Goal: Task Accomplishment & Management: Use online tool/utility

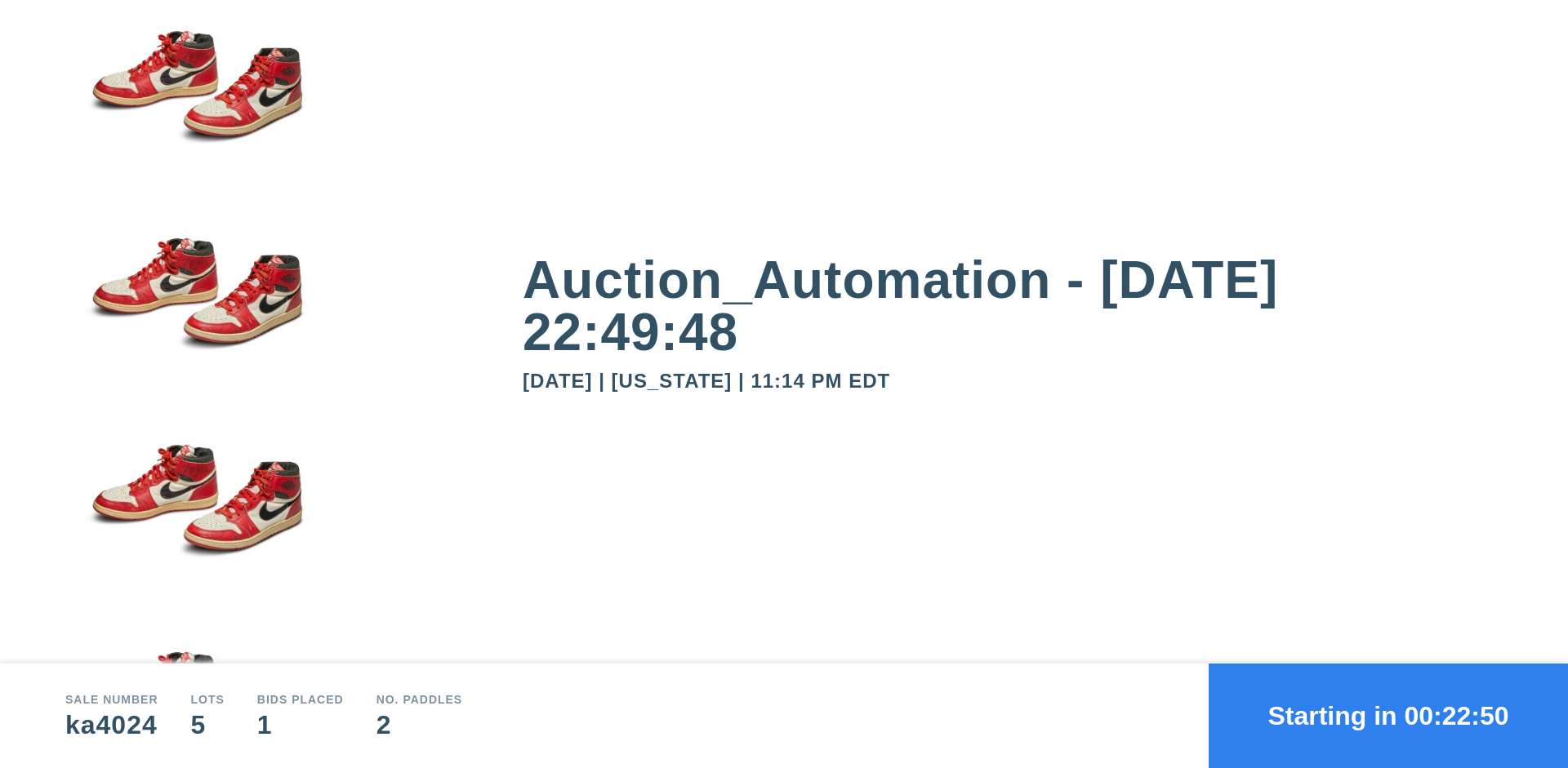
click at [1388, 716] on button "Starting in 00:22:50" at bounding box center [1388, 716] width 360 height 105
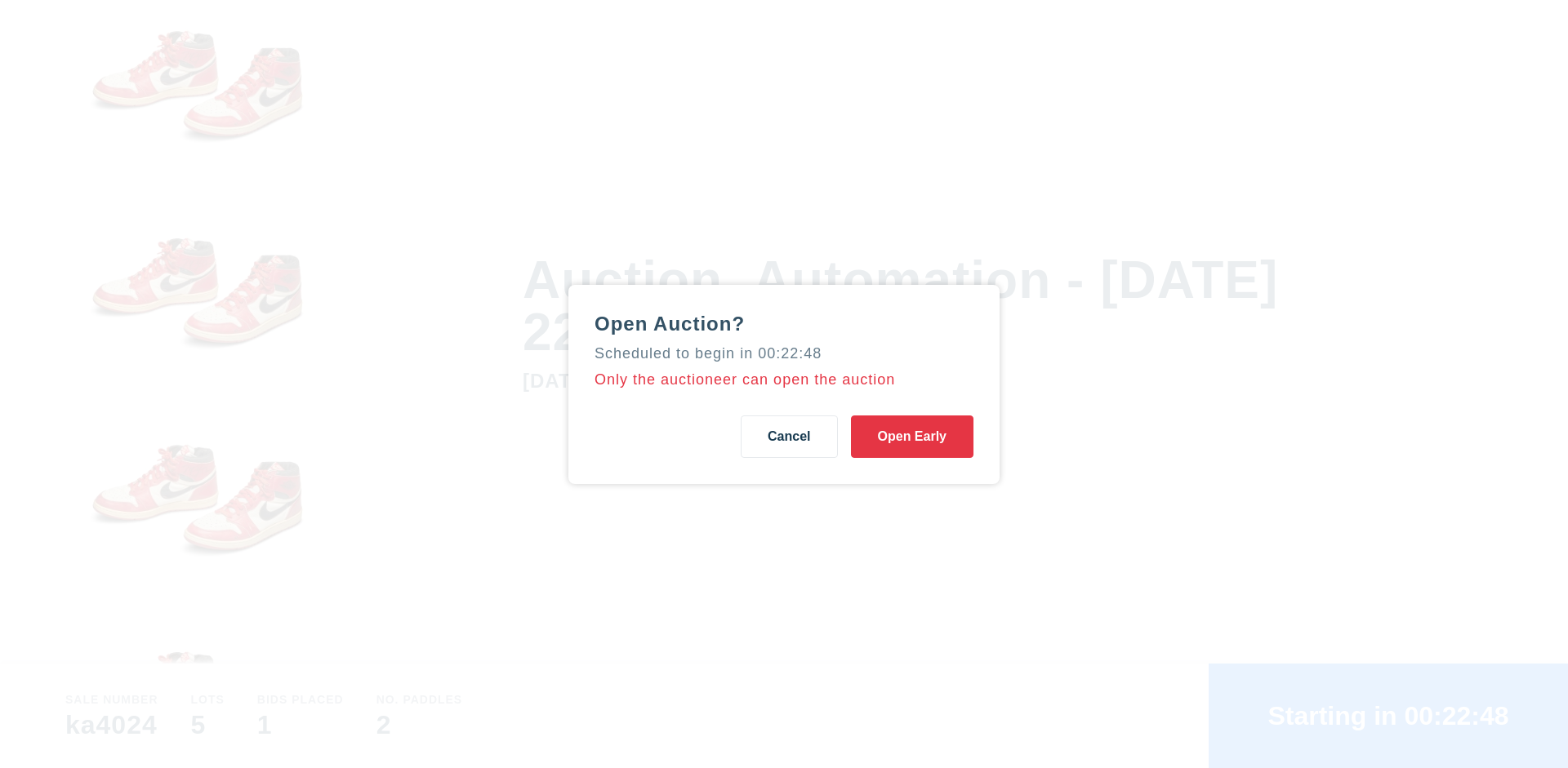
click at [912, 436] on button "Open Early" at bounding box center [912, 437] width 122 height 43
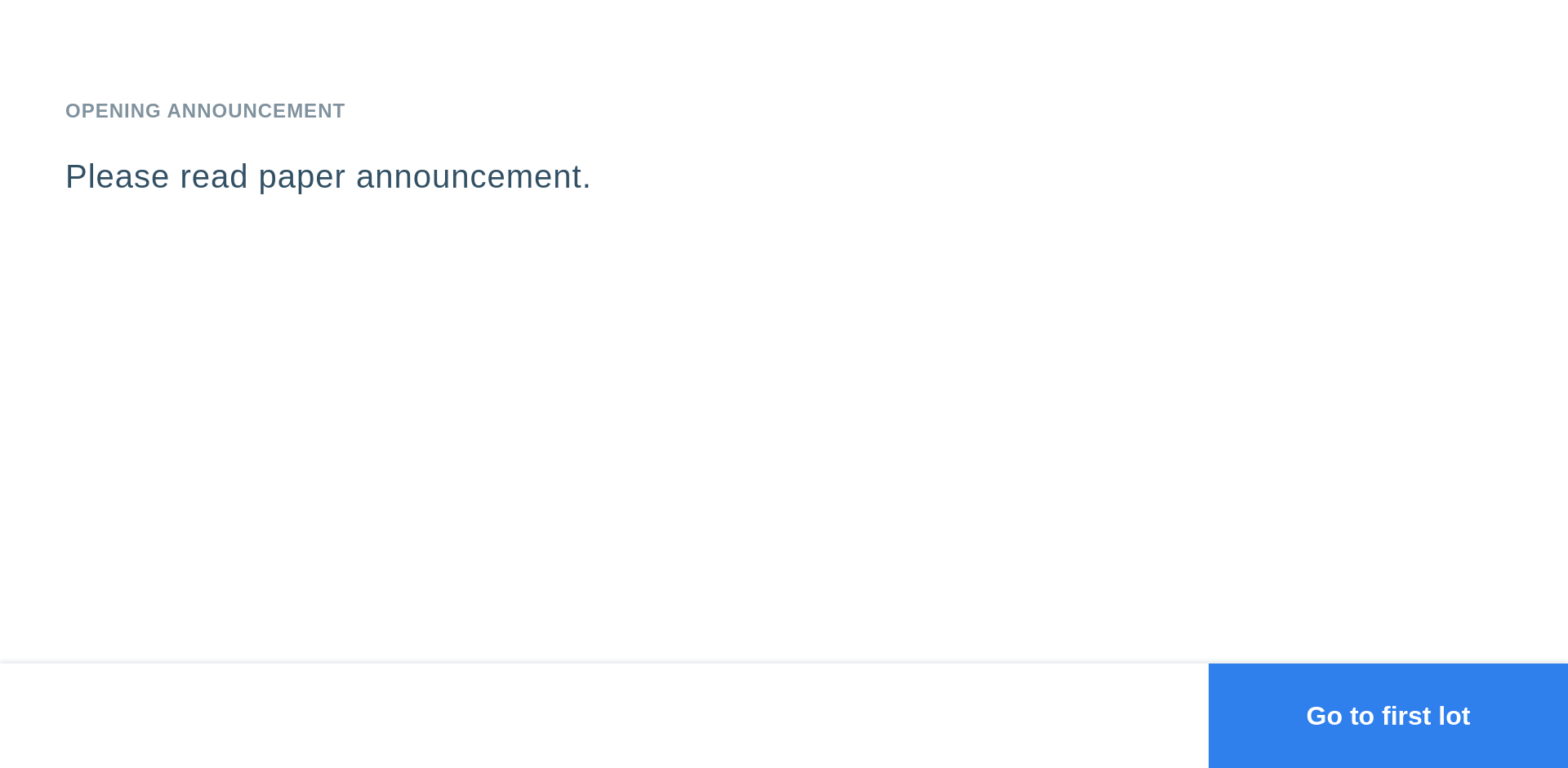
click at [1388, 716] on button "Go to first lot" at bounding box center [1388, 716] width 360 height 105
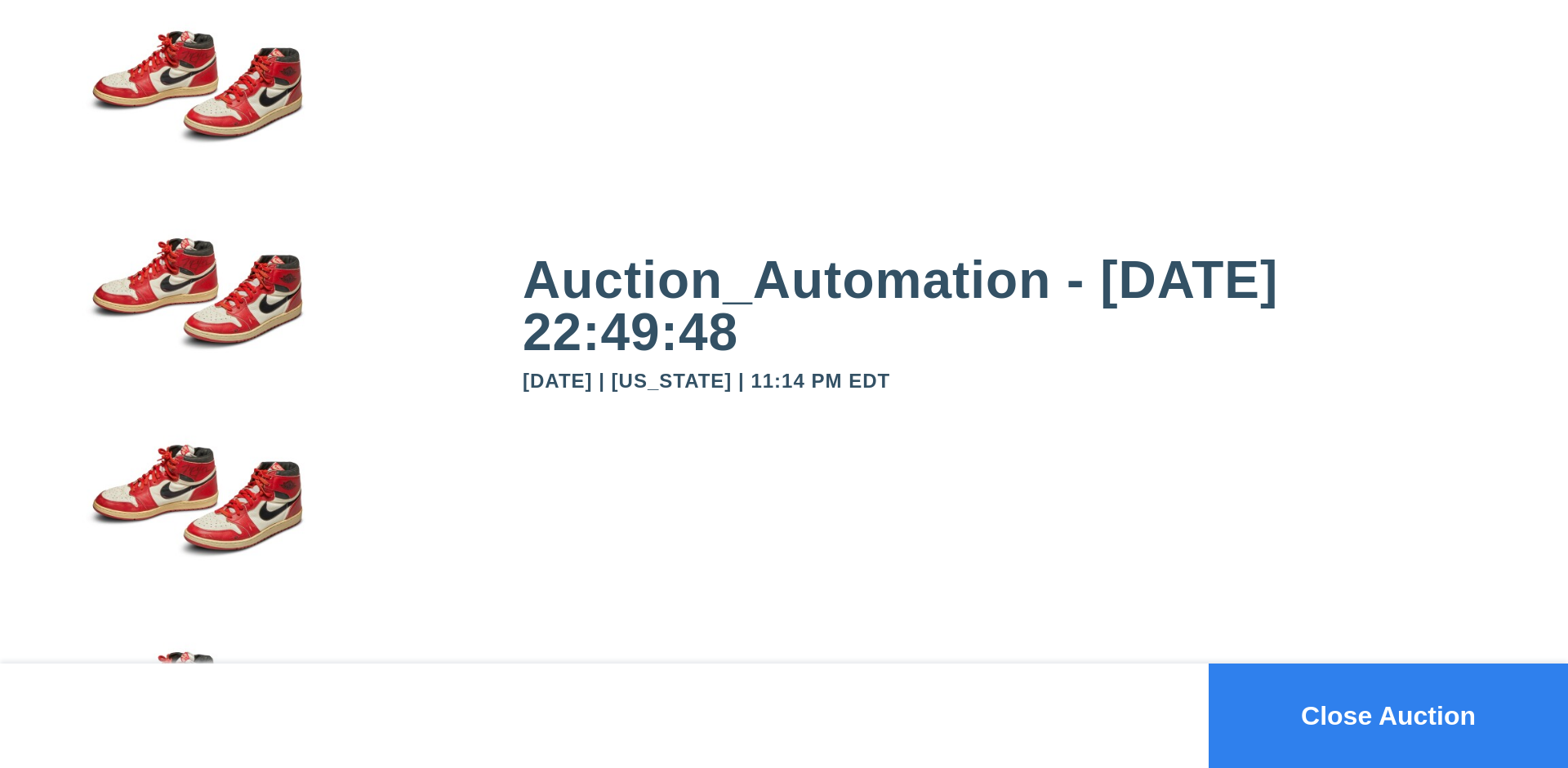
click at [1388, 716] on button "Close Auction" at bounding box center [1388, 716] width 360 height 105
